Goal: Task Accomplishment & Management: Manage account settings

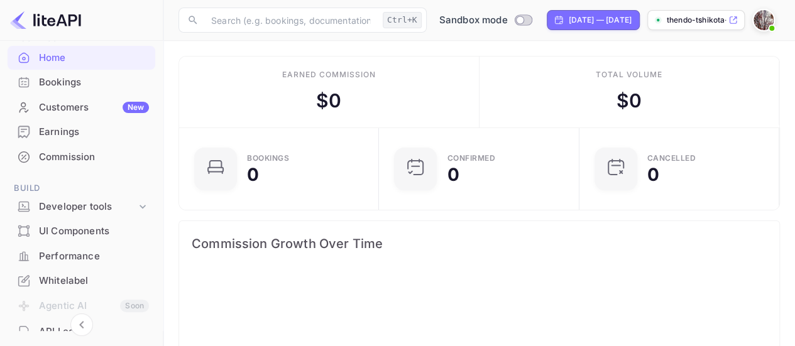
scroll to position [63, 0]
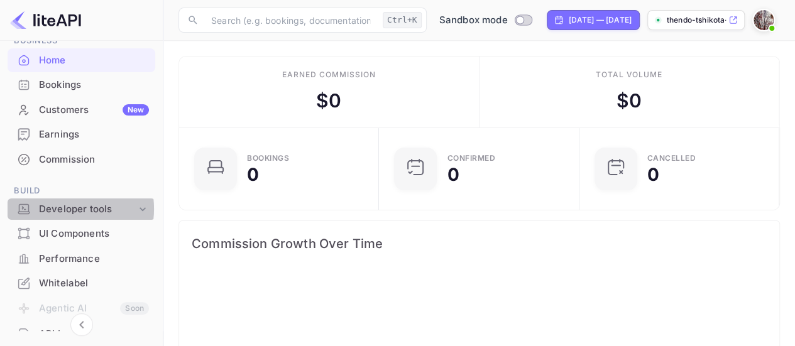
click at [64, 209] on div "Developer tools" at bounding box center [87, 209] width 97 height 14
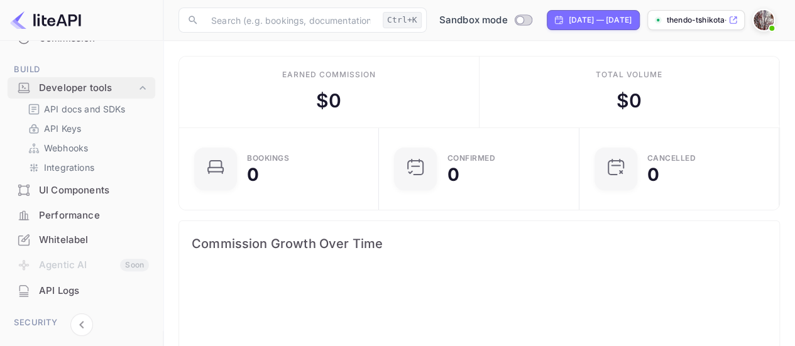
scroll to position [189, 0]
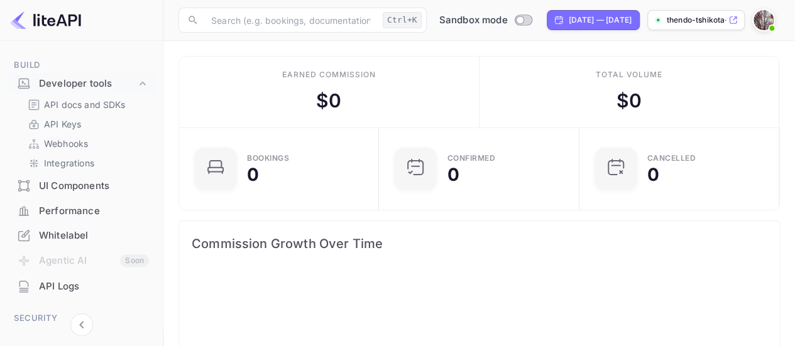
click at [57, 192] on div "UI Components" at bounding box center [94, 186] width 110 height 14
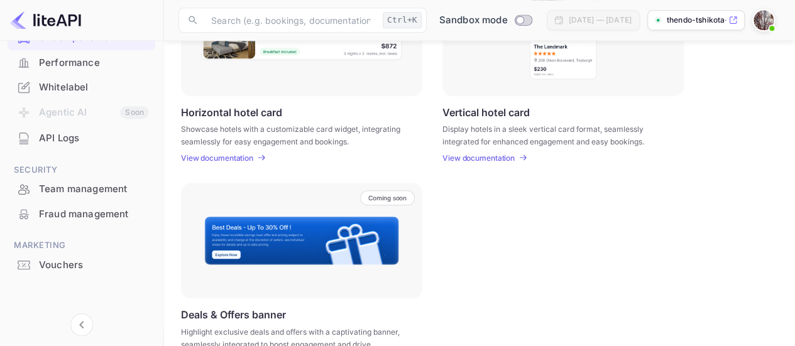
scroll to position [501, 0]
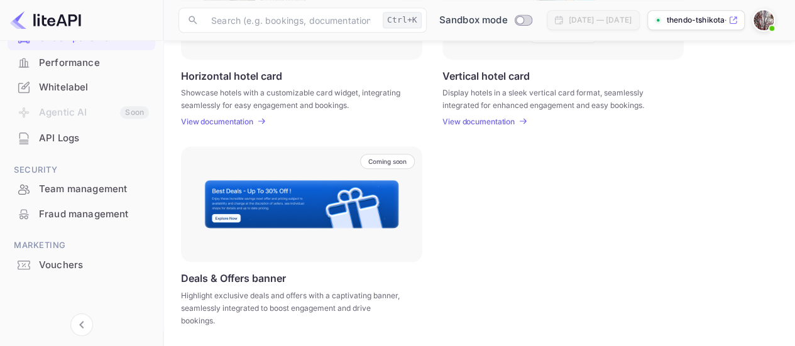
click at [33, 88] on div at bounding box center [24, 87] width 20 height 13
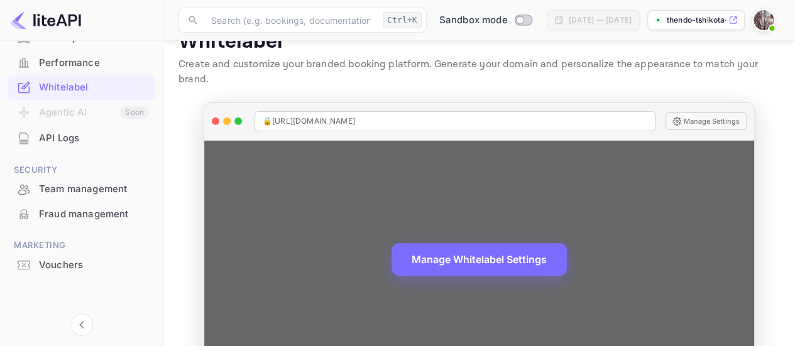
scroll to position [59, 0]
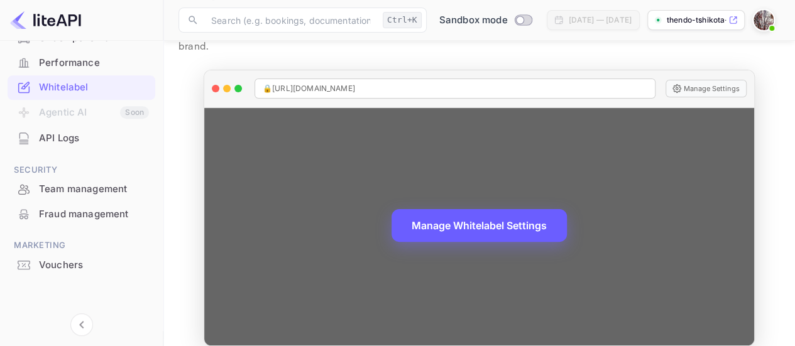
click at [492, 209] on button "Manage Whitelabel Settings" at bounding box center [479, 225] width 175 height 33
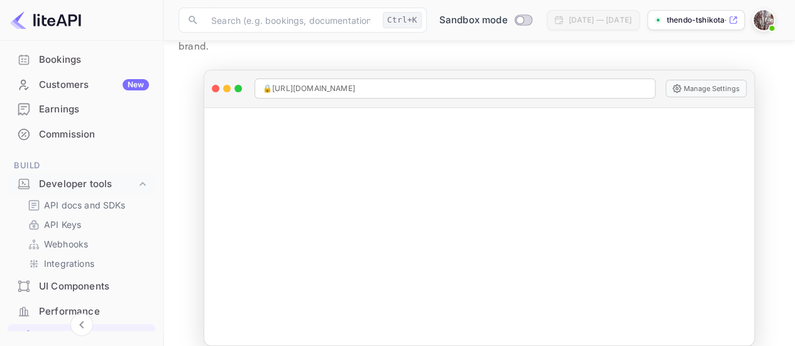
scroll to position [86, 0]
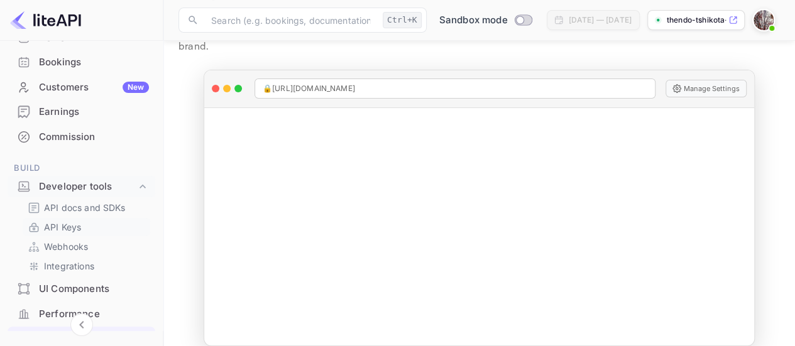
click at [90, 221] on link "API Keys" at bounding box center [87, 227] width 118 height 13
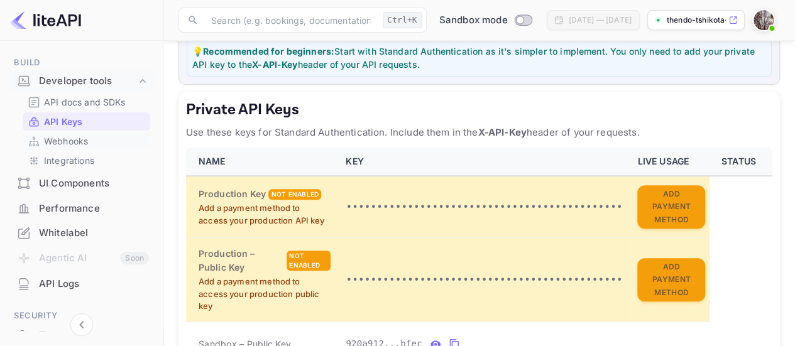
scroll to position [211, 0]
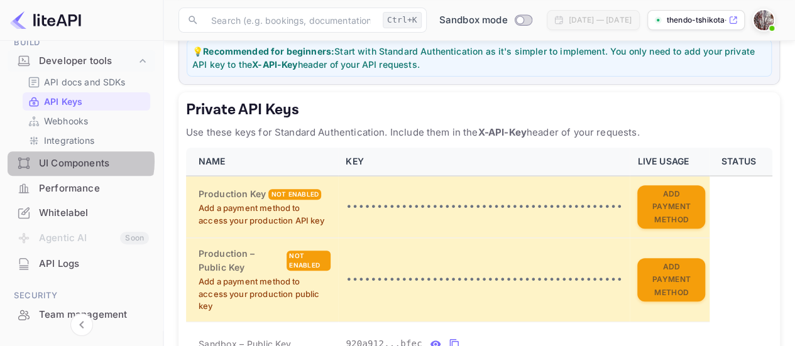
click at [75, 161] on div "UI Components" at bounding box center [94, 164] width 110 height 14
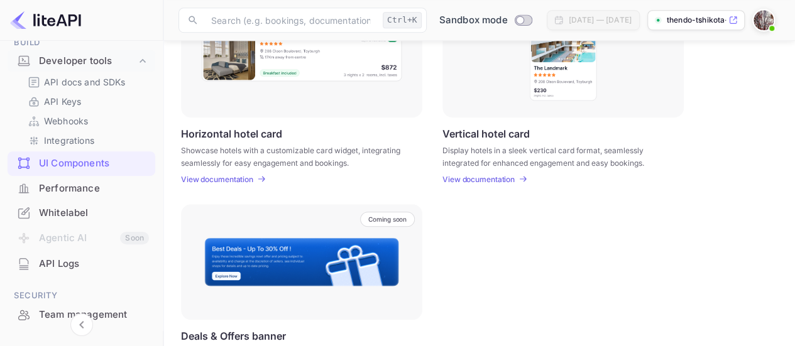
scroll to position [501, 0]
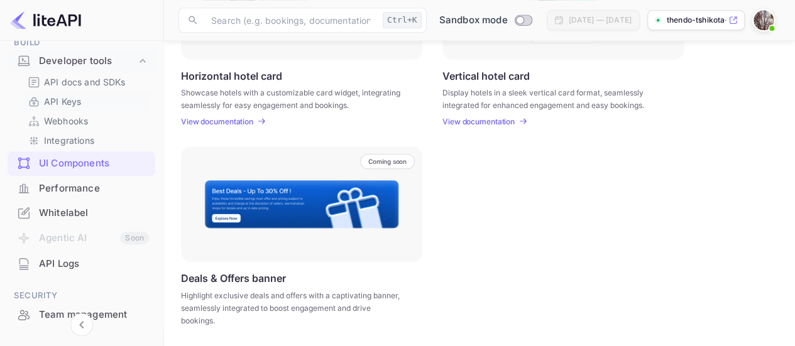
click at [87, 101] on link "API Keys" at bounding box center [87, 101] width 118 height 13
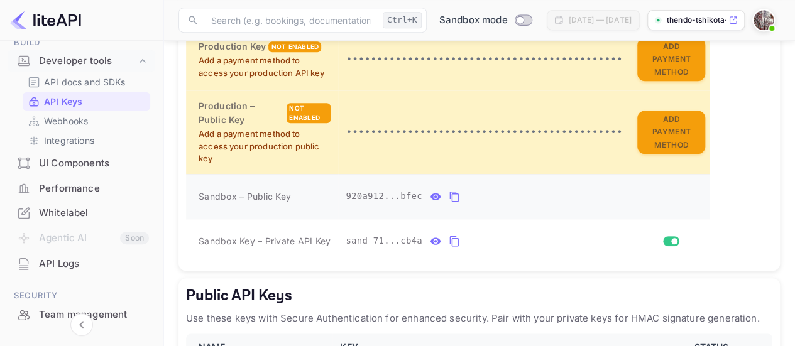
scroll to position [377, 0]
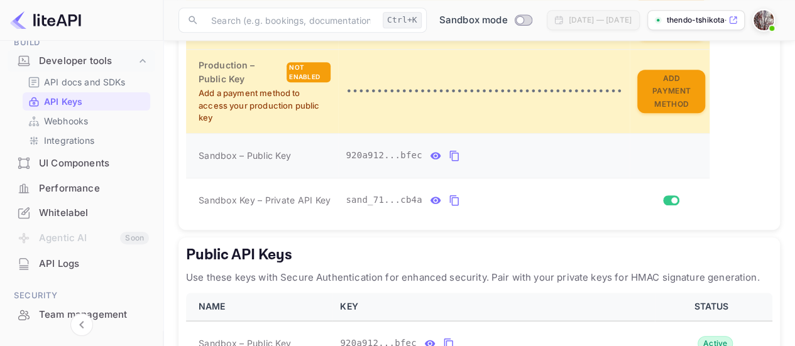
click at [450, 152] on icon "private api keys table" at bounding box center [454, 156] width 9 height 11
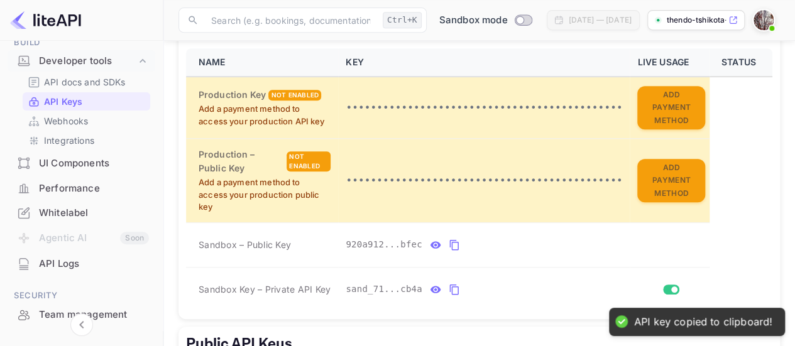
scroll to position [270, 0]
